Goal: Task Accomplishment & Management: Manage account settings

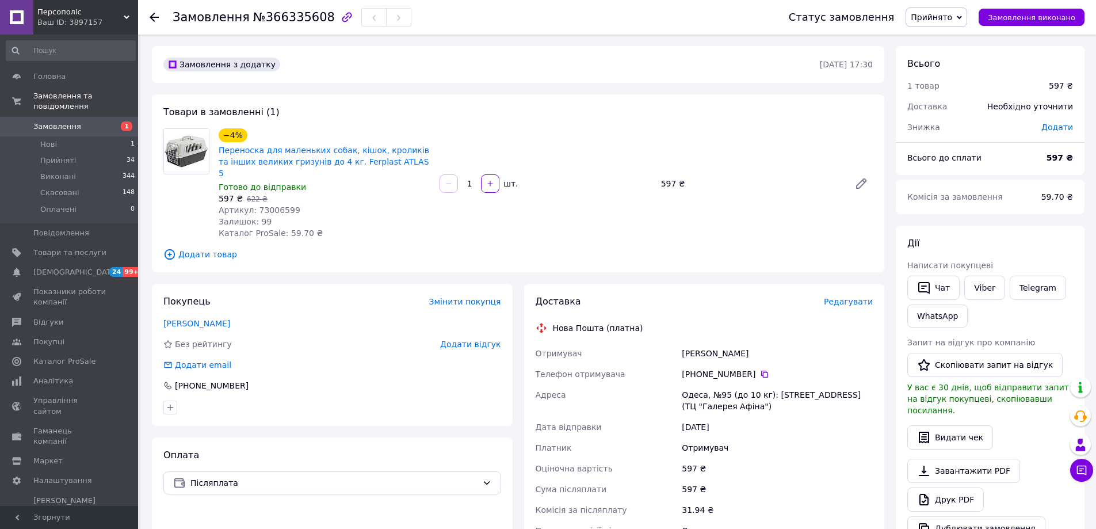
click at [95, 121] on span "Замовлення" at bounding box center [69, 126] width 73 height 10
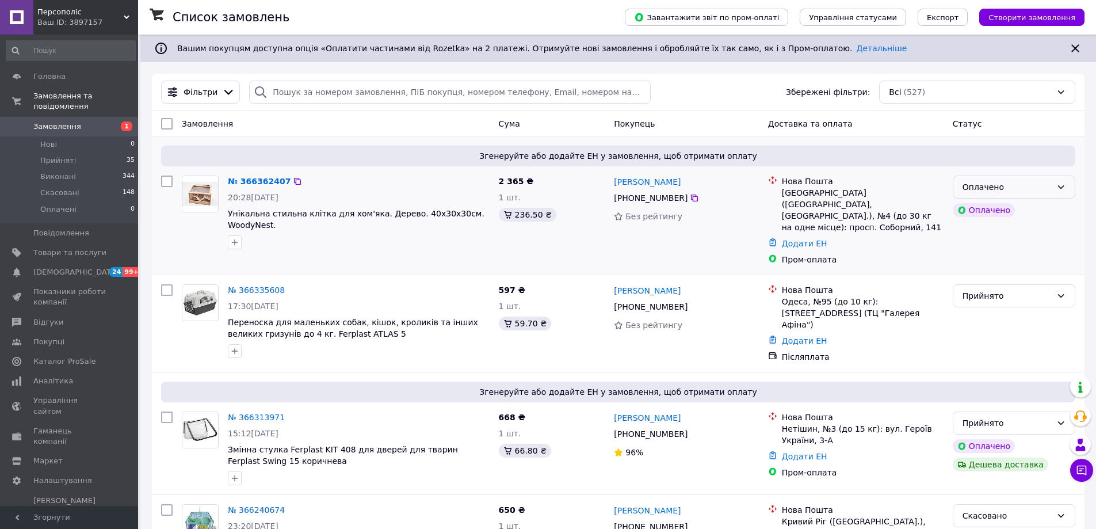
click at [996, 181] on div "Оплачено" at bounding box center [1006, 187] width 89 height 13
click at [992, 219] on li "Прийнято" at bounding box center [1013, 212] width 121 height 21
drag, startPoint x: 749, startPoint y: 240, endPoint x: 775, endPoint y: 234, distance: 27.2
click at [749, 240] on div "Олена Губанова +380 97 739 63 34 Без рейтингу" at bounding box center [686, 220] width 154 height 99
click at [690, 198] on icon at bounding box center [694, 197] width 9 height 9
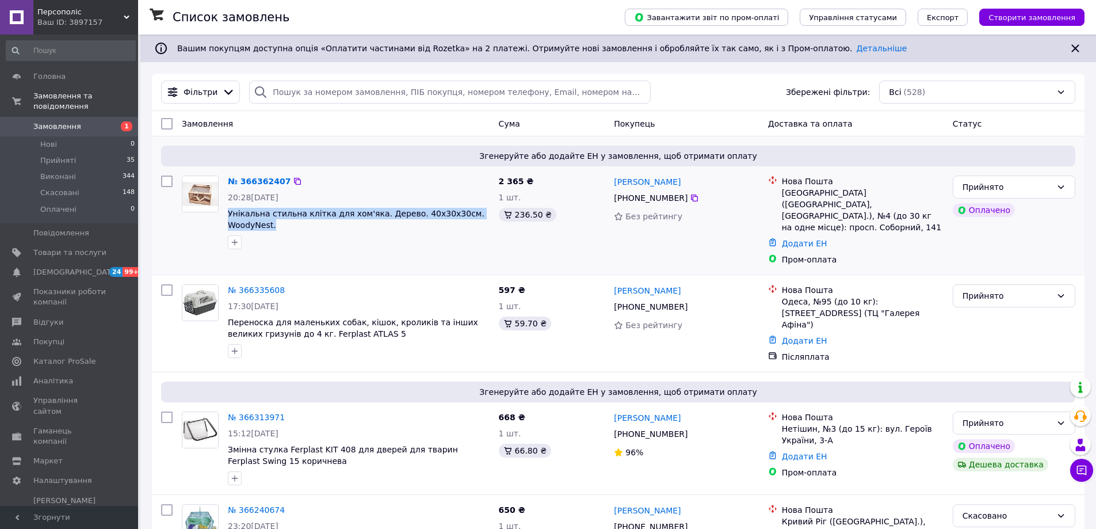
drag, startPoint x: 239, startPoint y: 221, endPoint x: 223, endPoint y: 218, distance: 15.9
click at [223, 218] on div "№ 366362407 20:28, 12.10.2025 Унікальна стильна клітка для хом'яка. Дерево. 40х…" at bounding box center [358, 212] width 271 height 83
copy span "Унікальна стильна клітка для хом'яка. Дерево. 40х30х30см. WoodyNest."
click at [269, 179] on link "№ 366362407" at bounding box center [259, 181] width 63 height 9
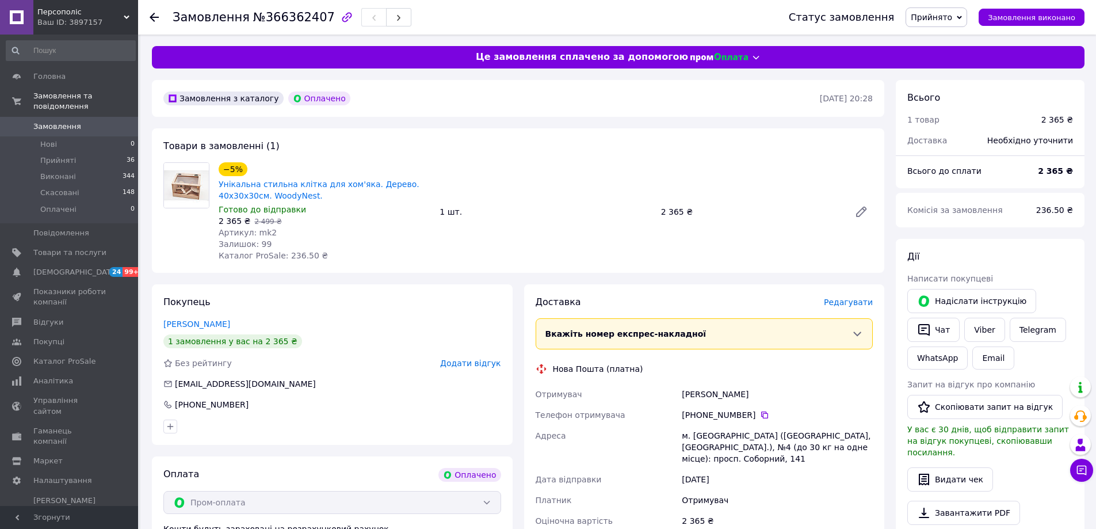
click at [261, 229] on span "Артикул: mk2" at bounding box center [248, 232] width 58 height 9
copy span "mk2"
click at [724, 440] on div "м. [GEOGRAPHIC_DATA] ([GEOGRAPHIC_DATA], [GEOGRAPHIC_DATA].), №4 (до 30 кг на о…" at bounding box center [777, 447] width 196 height 44
click at [717, 440] on div "м. [GEOGRAPHIC_DATA] ([GEOGRAPHIC_DATA], [GEOGRAPHIC_DATA].), №4 (до 30 кг на о…" at bounding box center [777, 447] width 196 height 44
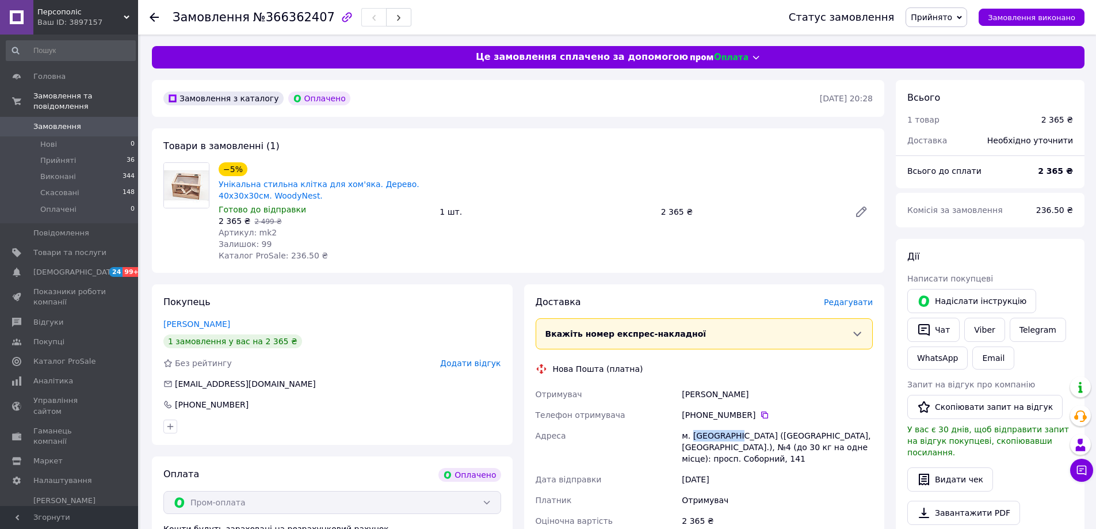
click at [717, 440] on div "м. [GEOGRAPHIC_DATA] ([GEOGRAPHIC_DATA], [GEOGRAPHIC_DATA].), №4 (до 30 кг на о…" at bounding box center [777, 447] width 196 height 44
copy div "[GEOGRAPHIC_DATA]"
click at [760, 449] on div "м. [GEOGRAPHIC_DATA] ([GEOGRAPHIC_DATA], [GEOGRAPHIC_DATA].), №4 (до 30 кг на о…" at bounding box center [777, 447] width 196 height 44
click at [761, 416] on icon at bounding box center [764, 414] width 7 height 7
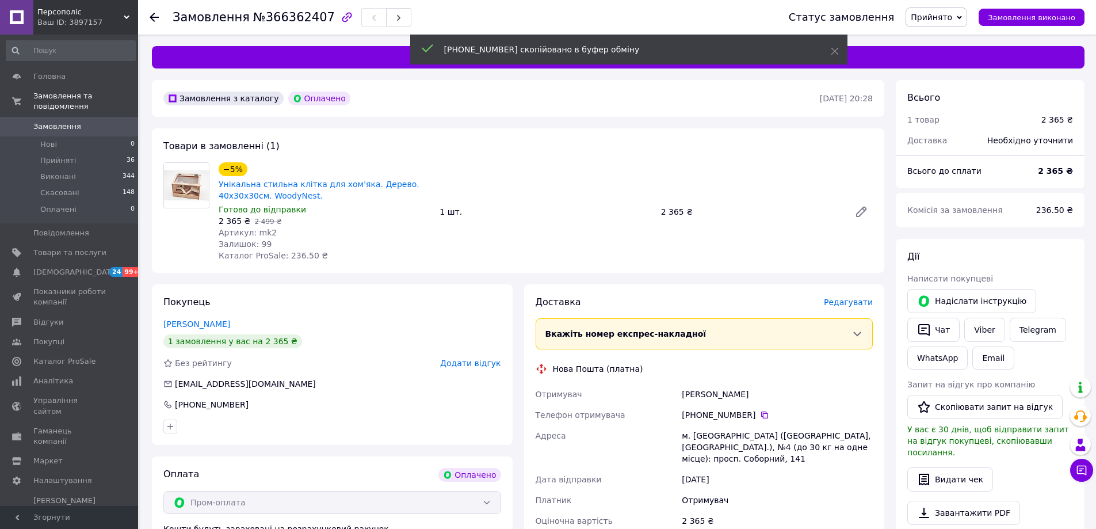
click at [673, 470] on div "Дата відправки" at bounding box center [606, 479] width 147 height 21
click at [698, 391] on div "[PERSON_NAME]" at bounding box center [777, 394] width 196 height 21
copy div "[PERSON_NAME]"
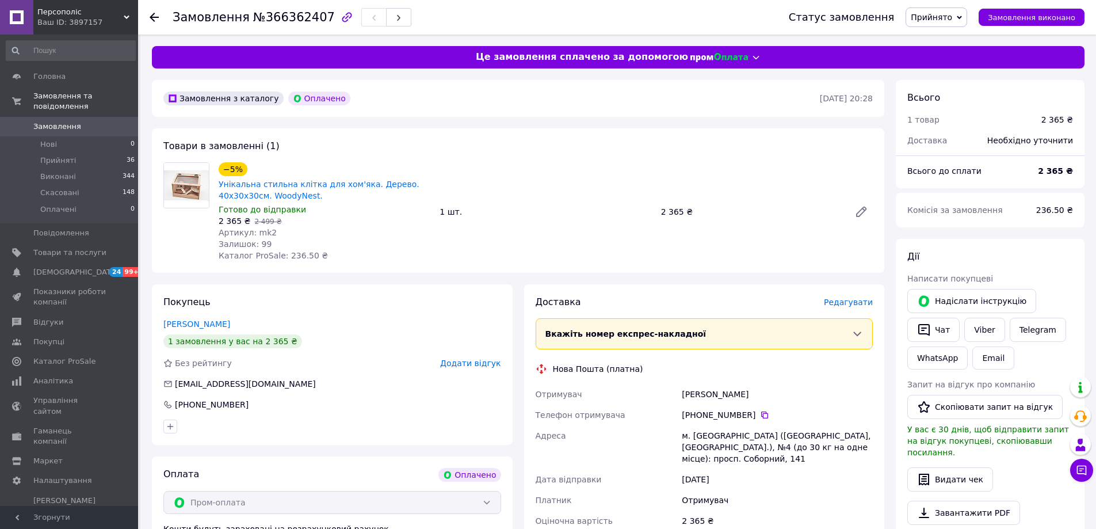
click at [759, 469] on div "[DATE]" at bounding box center [777, 479] width 196 height 21
click at [734, 389] on div "[PERSON_NAME]" at bounding box center [777, 394] width 196 height 21
copy div "Олена"
drag, startPoint x: 832, startPoint y: 406, endPoint x: 653, endPoint y: 279, distance: 219.4
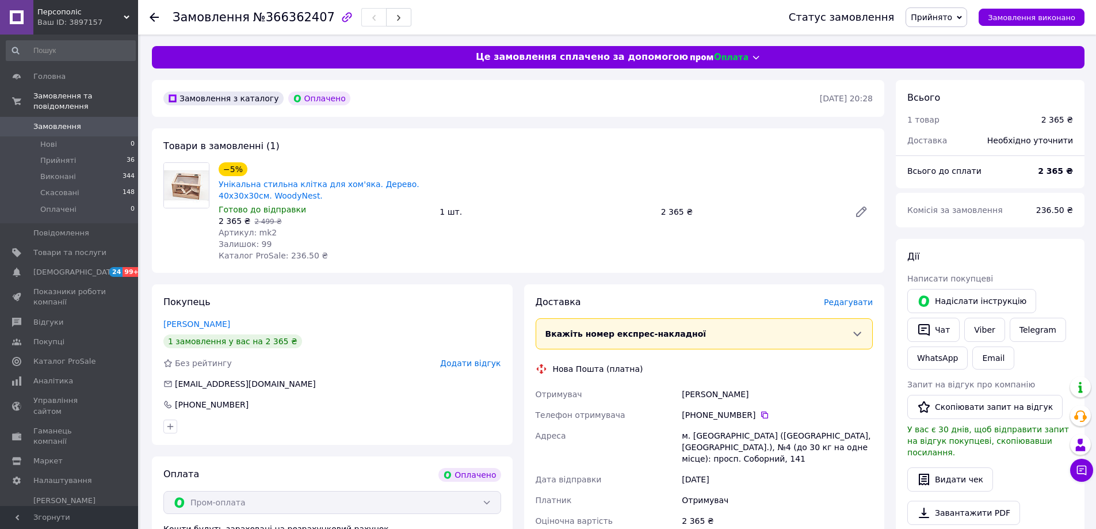
click at [832, 406] on div "[PHONE_NUMBER]" at bounding box center [777, 414] width 196 height 21
